Goal: Task Accomplishment & Management: Manage account settings

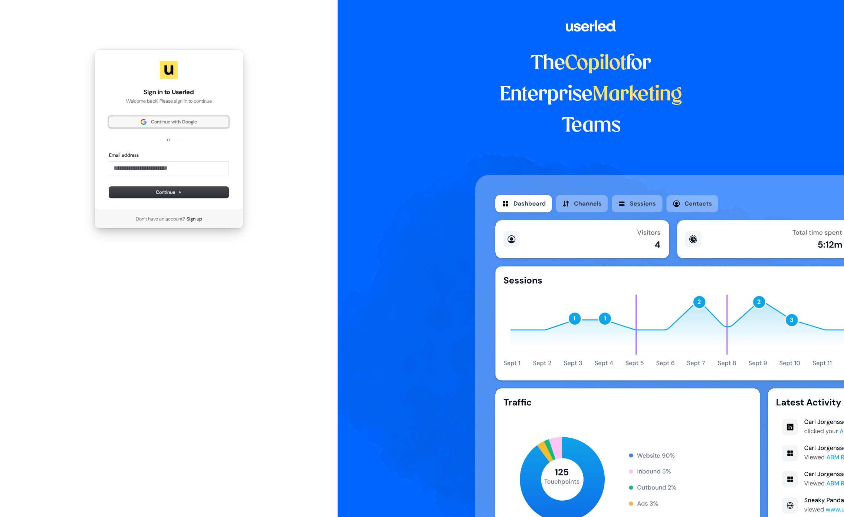
click at [204, 119] on span "Continue with Google" at bounding box center [169, 122] width 111 height 7
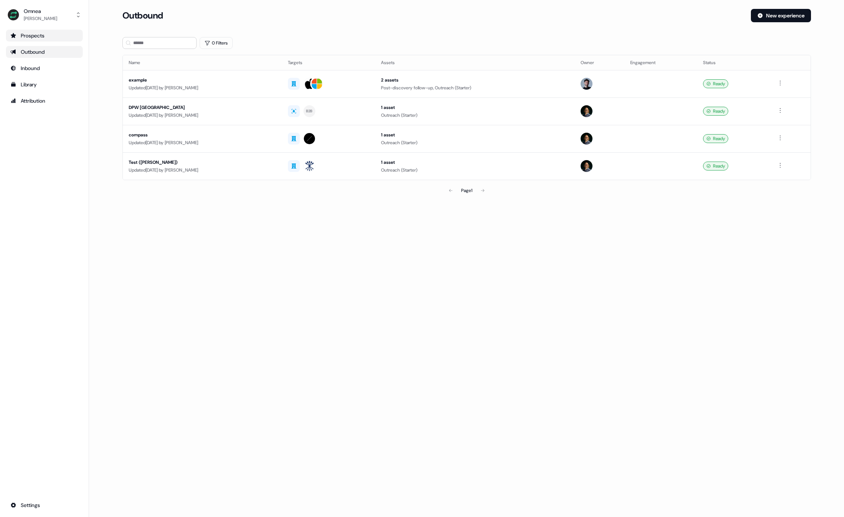
click at [36, 35] on div "Prospects" at bounding box center [44, 35] width 68 height 7
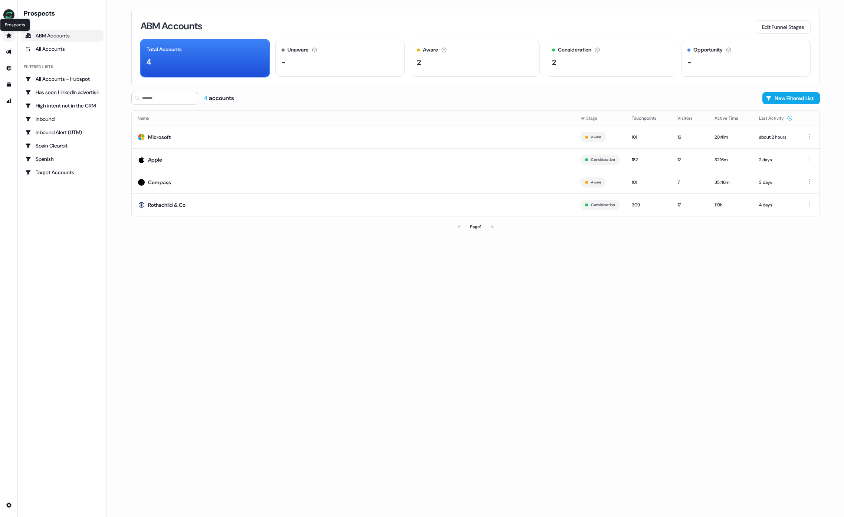
click at [8, 35] on icon "Go to prospects" at bounding box center [8, 35] width 5 height 5
click at [9, 68] on icon "Go to Inbound" at bounding box center [9, 68] width 6 height 6
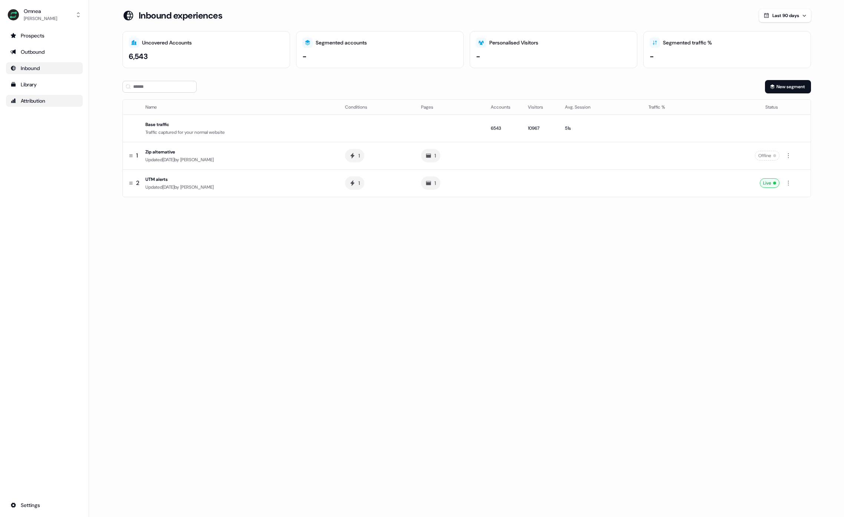
click at [36, 100] on div "Attribution" at bounding box center [44, 100] width 68 height 7
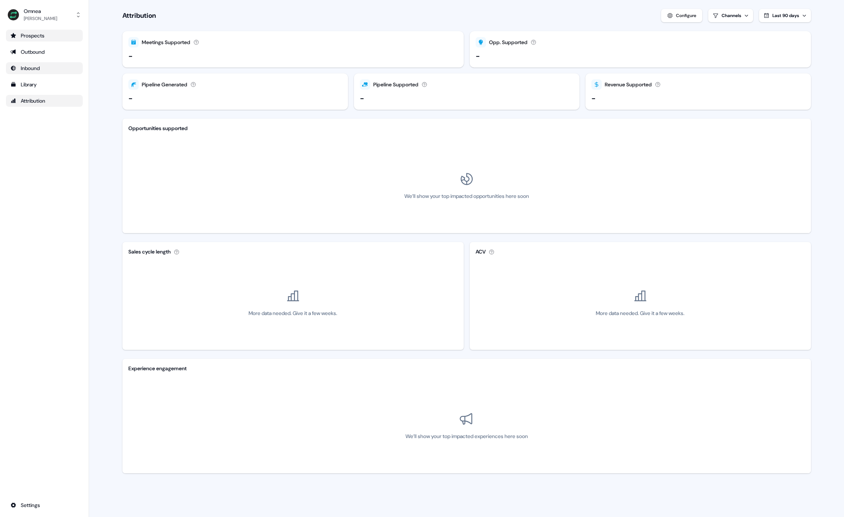
click at [64, 36] on div "Prospects" at bounding box center [44, 35] width 68 height 7
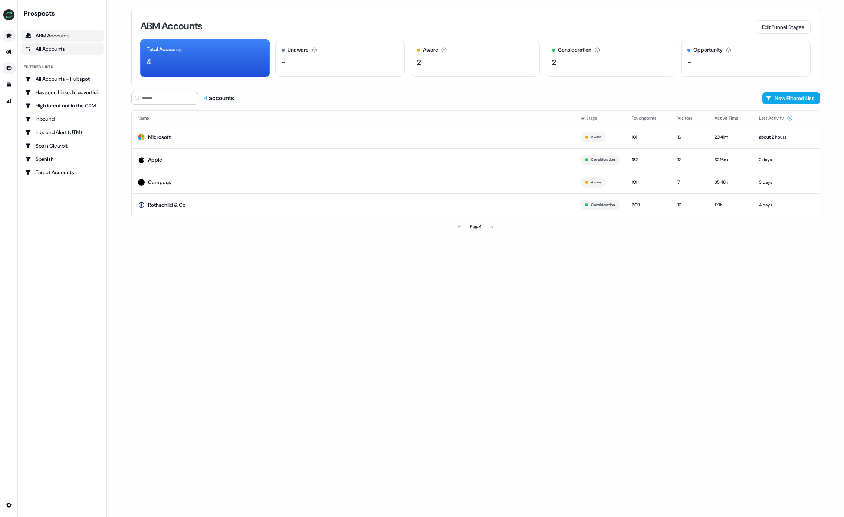
click at [88, 50] on div "All Accounts" at bounding box center [62, 48] width 74 height 7
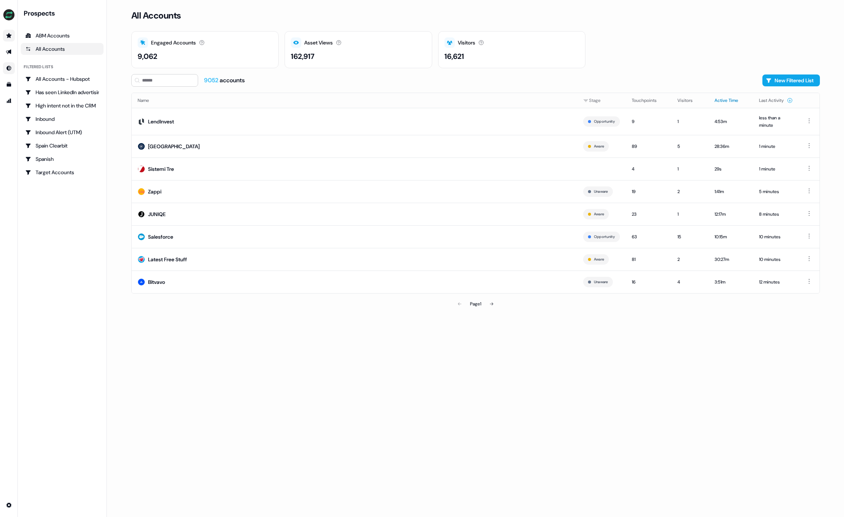
click at [730, 98] on button "Active Time" at bounding box center [730, 100] width 33 height 13
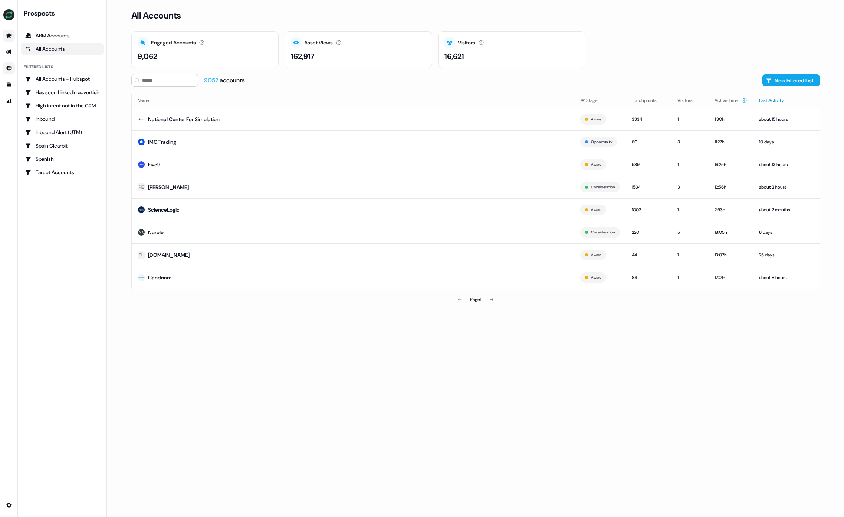
click at [785, 102] on button "Last Activity" at bounding box center [776, 100] width 34 height 13
click at [727, 101] on button "Active Time" at bounding box center [730, 100] width 33 height 13
click at [789, 98] on div at bounding box center [790, 101] width 6 height 6
click at [721, 101] on button "Active Time" at bounding box center [730, 100] width 33 height 13
click at [725, 101] on button "Active Time" at bounding box center [730, 100] width 33 height 13
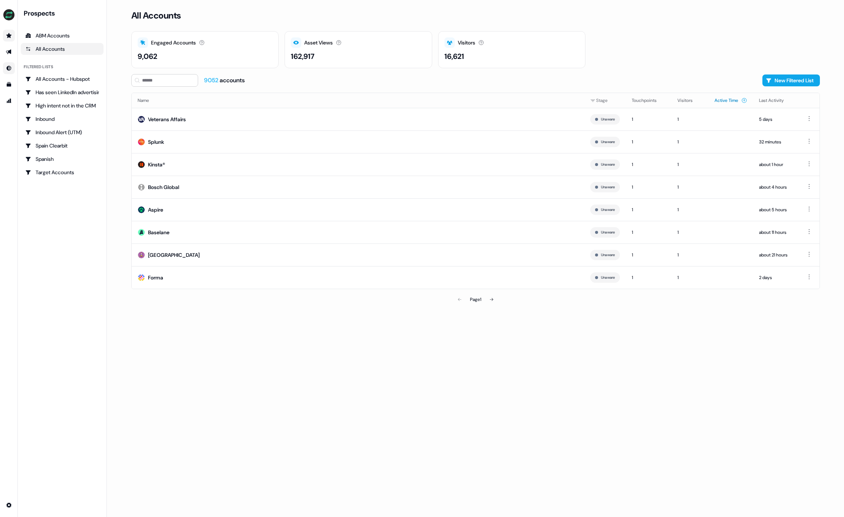
click at [724, 99] on button "Active Time" at bounding box center [730, 100] width 33 height 13
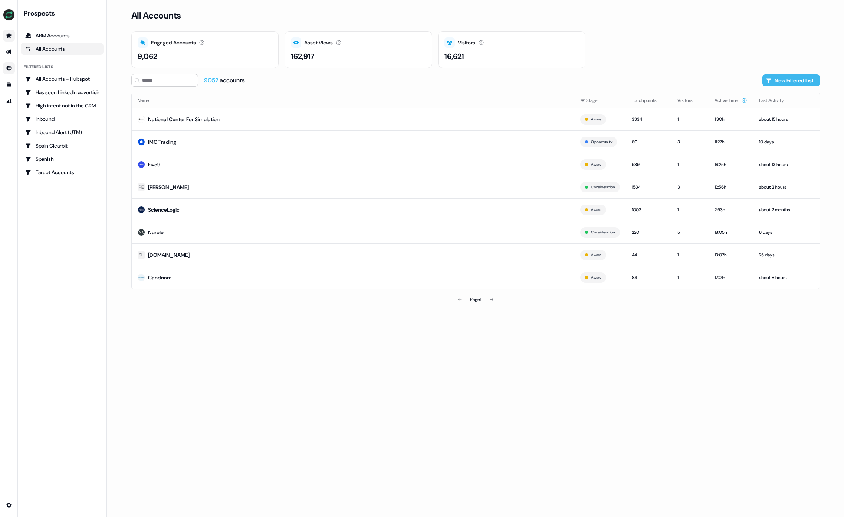
click at [809, 82] on button "New Filtered List" at bounding box center [790, 81] width 57 height 12
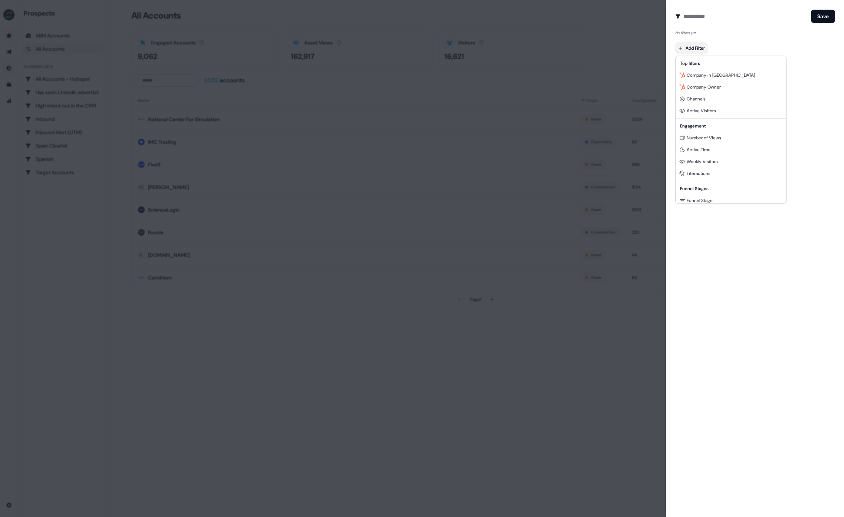
click at [698, 43] on body "For the best experience switch devices to a bigger screen. Go to Userled.io Pro…" at bounding box center [422, 258] width 844 height 517
click at [726, 149] on div "Active Time" at bounding box center [731, 150] width 108 height 12
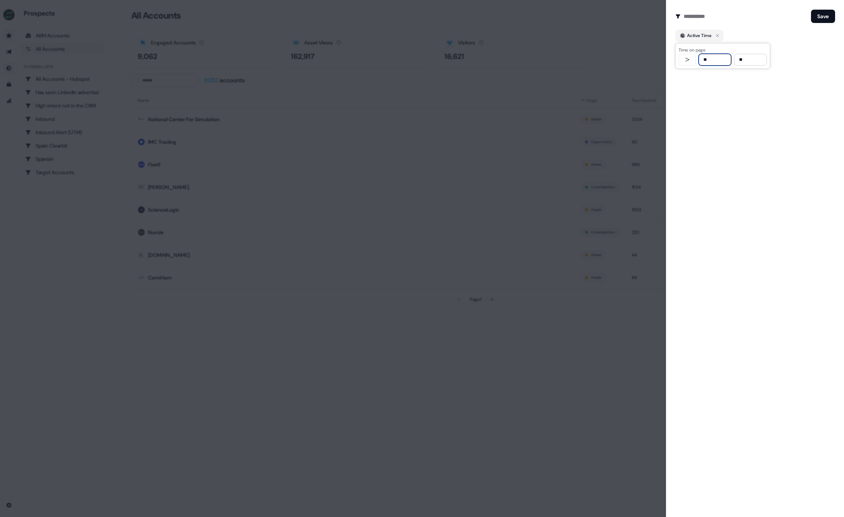
click at [706, 56] on input "**" at bounding box center [714, 60] width 33 height 12
click at [711, 55] on input "**" at bounding box center [714, 60] width 33 height 12
type input "**"
click at [816, 12] on button "Save" at bounding box center [823, 16] width 24 height 13
click at [689, 13] on input at bounding box center [746, 16] width 124 height 15
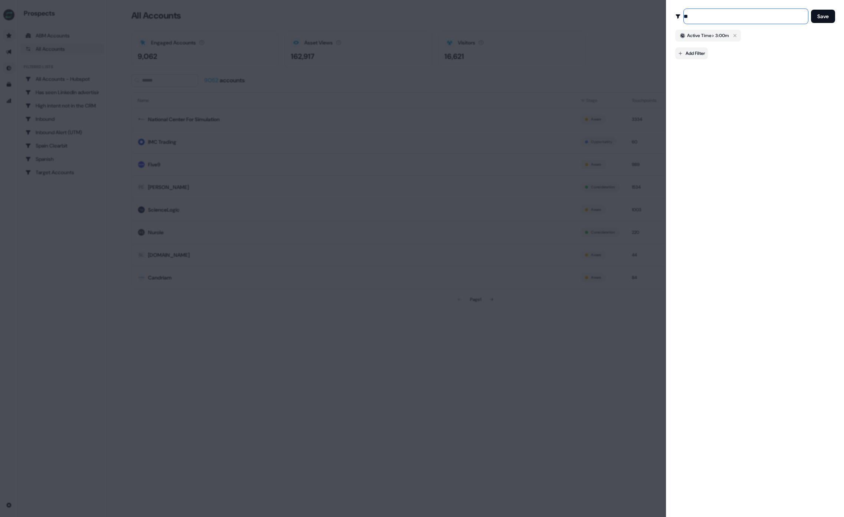
type input "**"
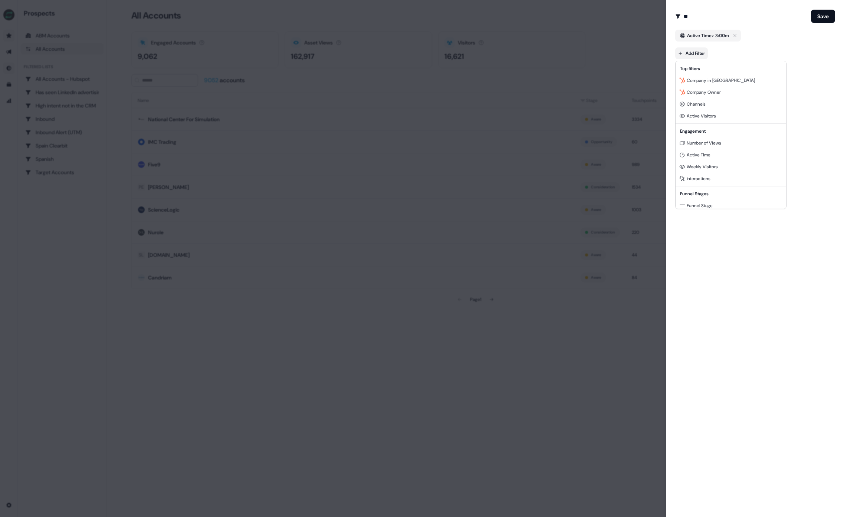
click at [697, 50] on body "For the best experience switch devices to a bigger screen. Go to Userled.io Pro…" at bounding box center [422, 258] width 844 height 517
click at [834, 106] on div at bounding box center [422, 258] width 844 height 517
click at [822, 17] on button "Save" at bounding box center [823, 16] width 24 height 13
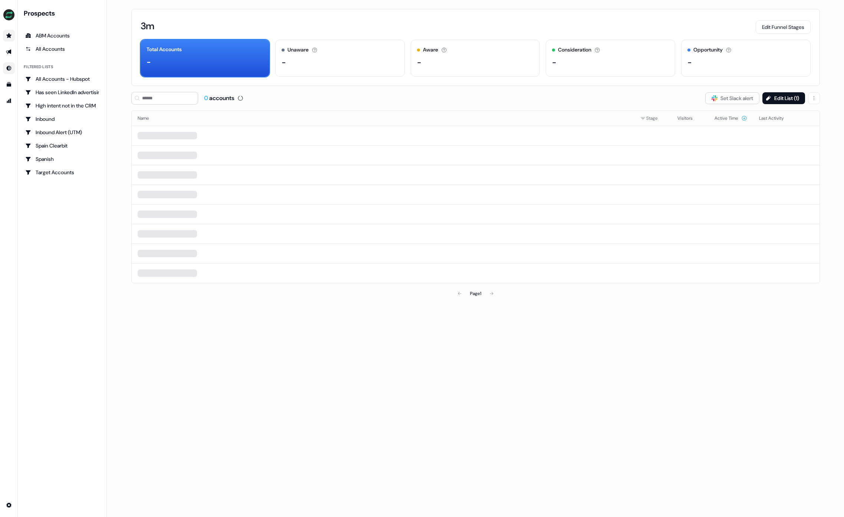
click at [473, 93] on div "0 accounts Slack Logo SVG Set Slack alert Edit List ( 1 )" at bounding box center [475, 98] width 688 height 13
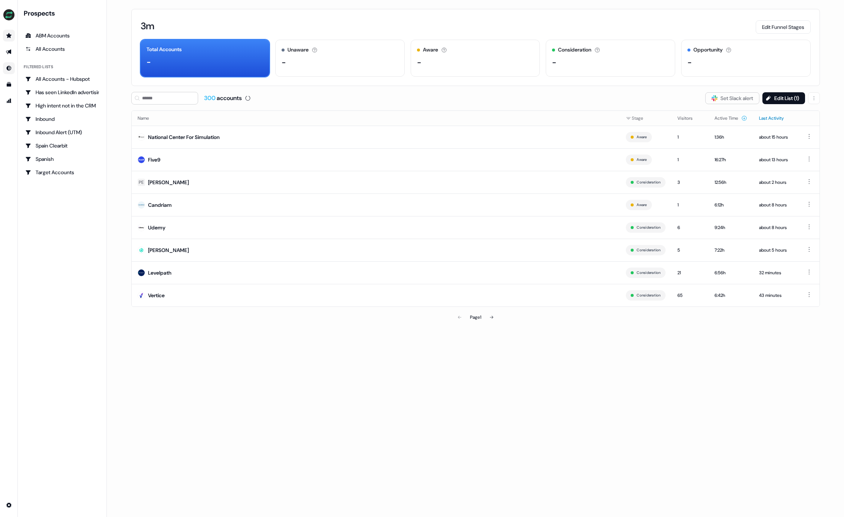
click at [775, 119] on button "Last Activity" at bounding box center [776, 118] width 34 height 13
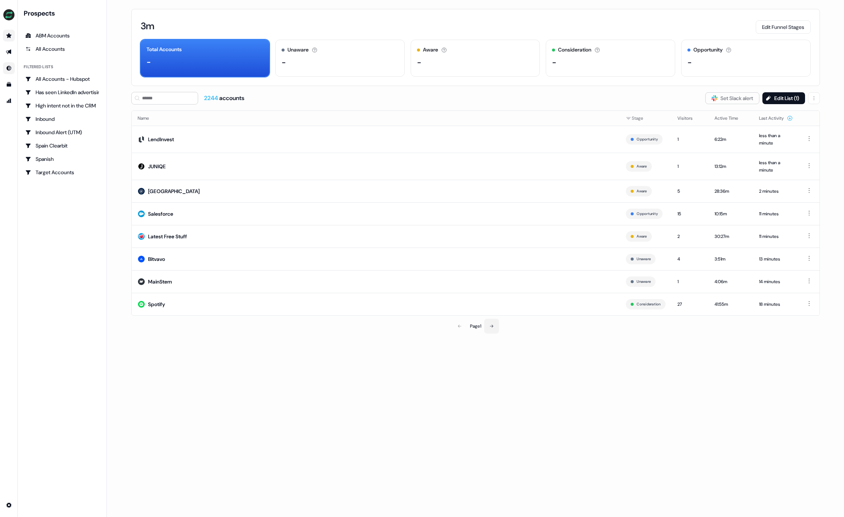
click at [491, 325] on icon at bounding box center [491, 326] width 4 height 4
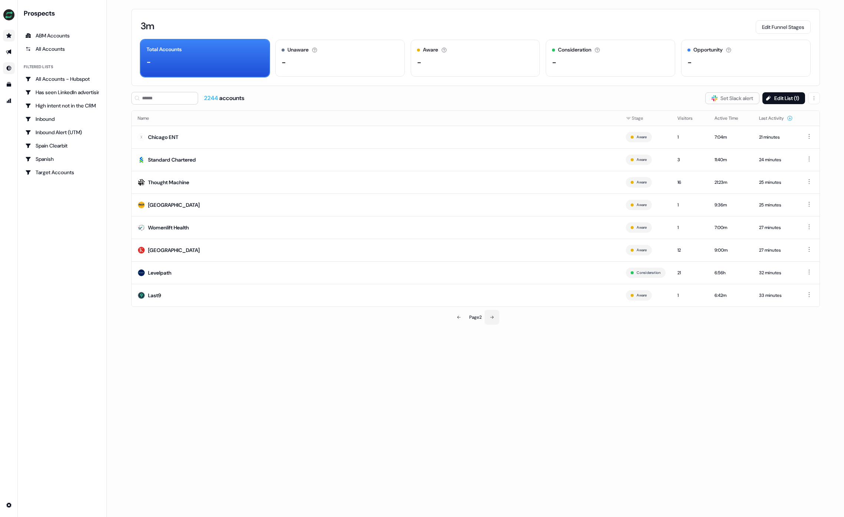
click at [492, 318] on icon at bounding box center [492, 317] width 4 height 4
click at [493, 316] on icon at bounding box center [491, 317] width 3 height 3
click at [493, 316] on icon at bounding box center [492, 317] width 4 height 4
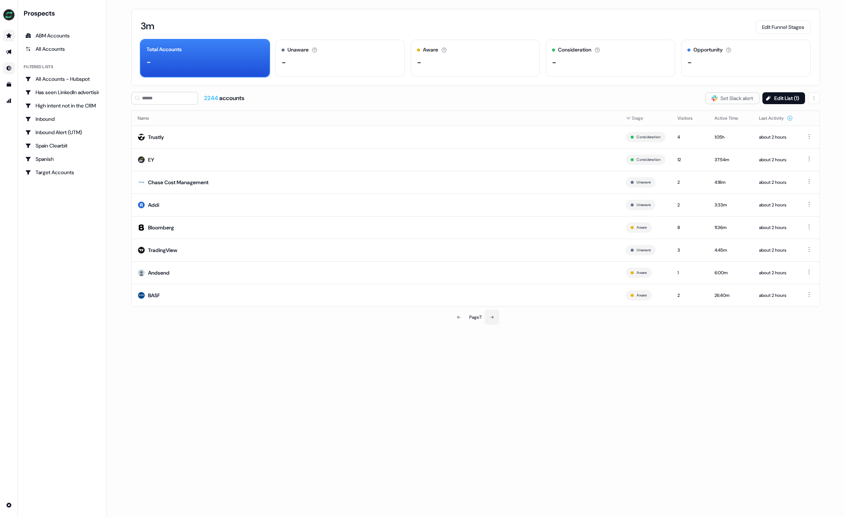
click at [493, 316] on icon at bounding box center [492, 317] width 4 height 4
click at [493, 316] on icon at bounding box center [493, 317] width 4 height 4
click at [493, 316] on icon at bounding box center [492, 317] width 4 height 4
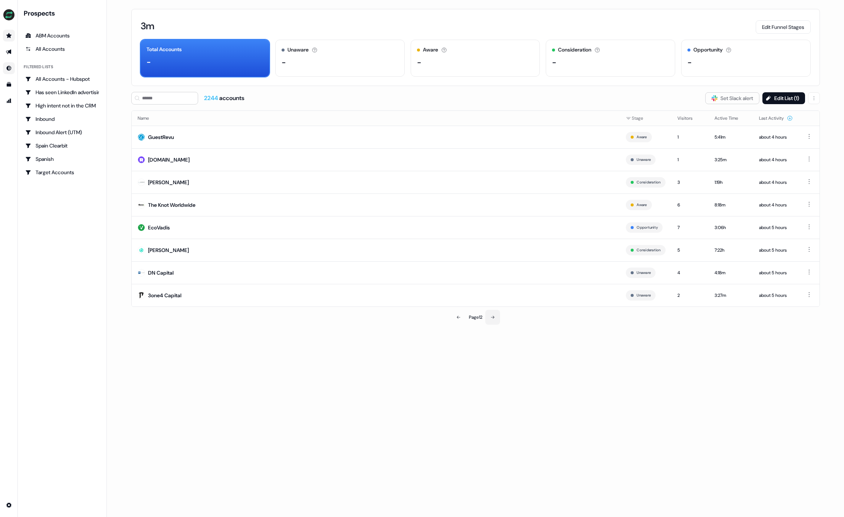
click at [493, 316] on icon at bounding box center [492, 317] width 4 height 4
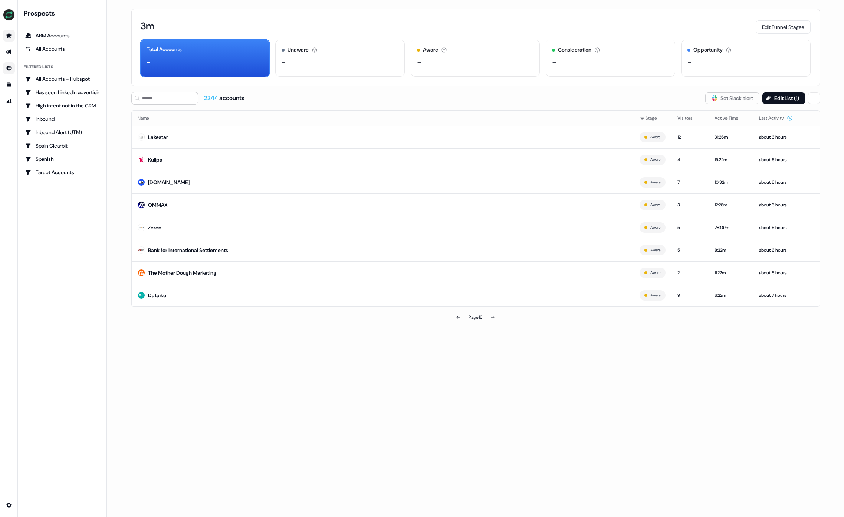
click at [493, 316] on icon at bounding box center [492, 317] width 4 height 4
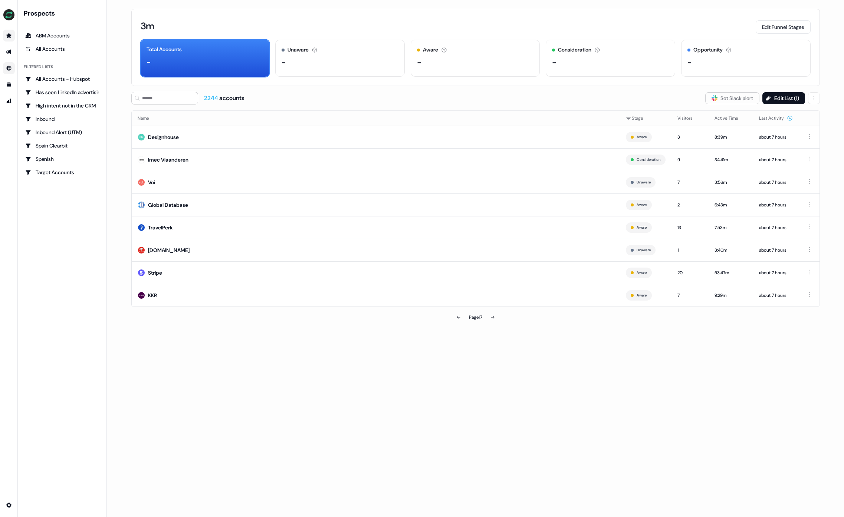
click at [493, 316] on icon at bounding box center [492, 317] width 4 height 4
